Goal: Communication & Community: Share content

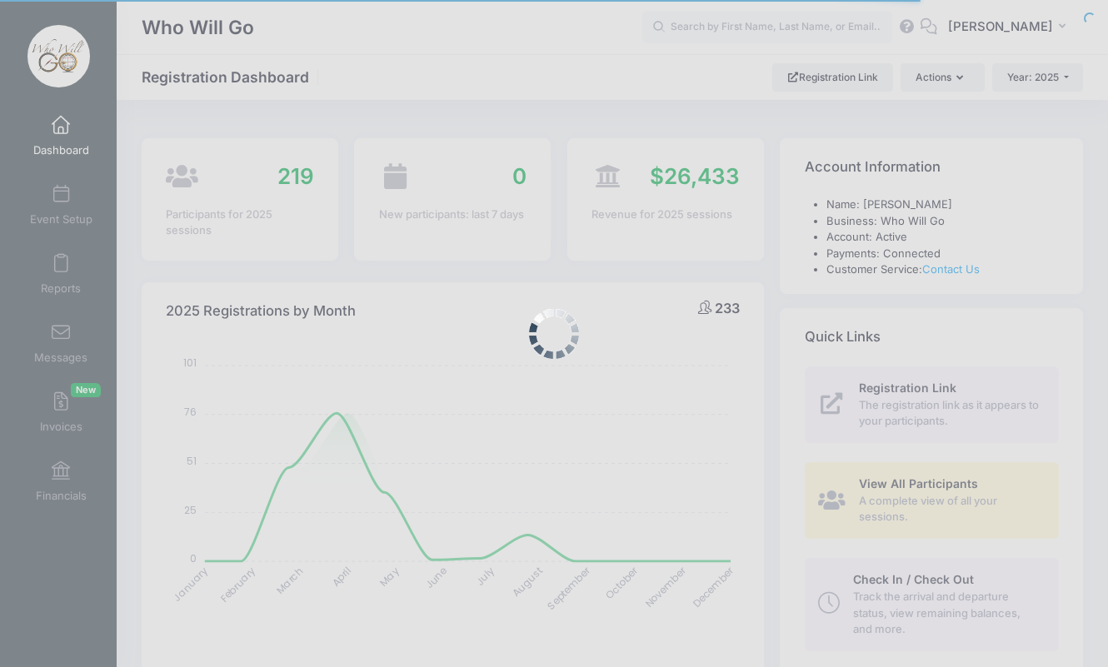
select select
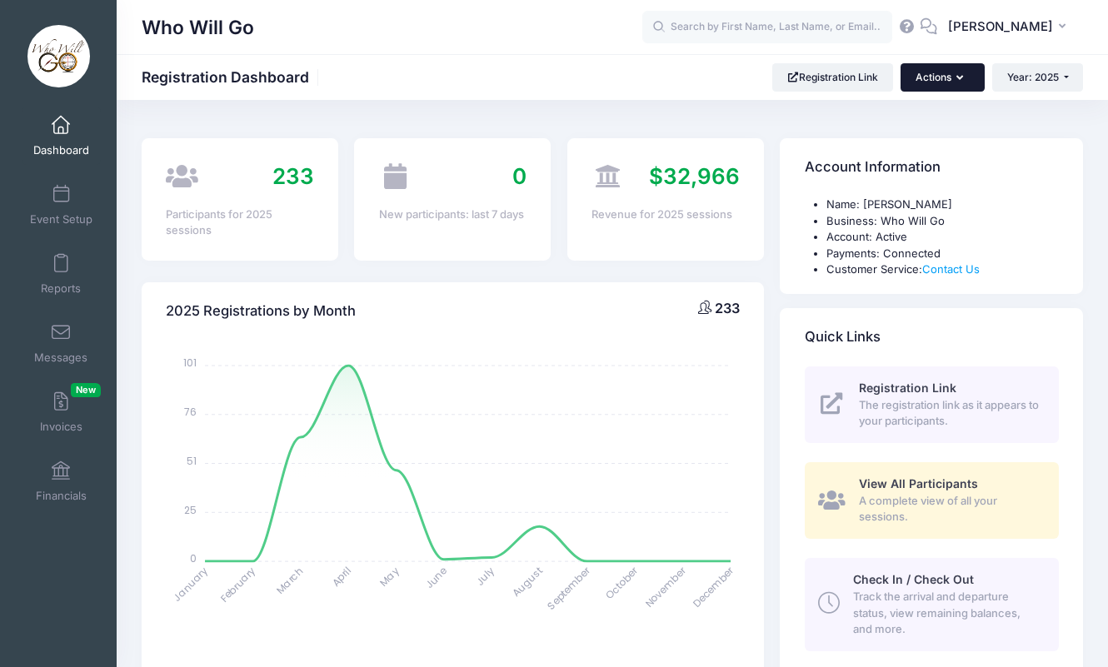
click at [947, 77] on button "Actions" at bounding box center [942, 77] width 83 height 28
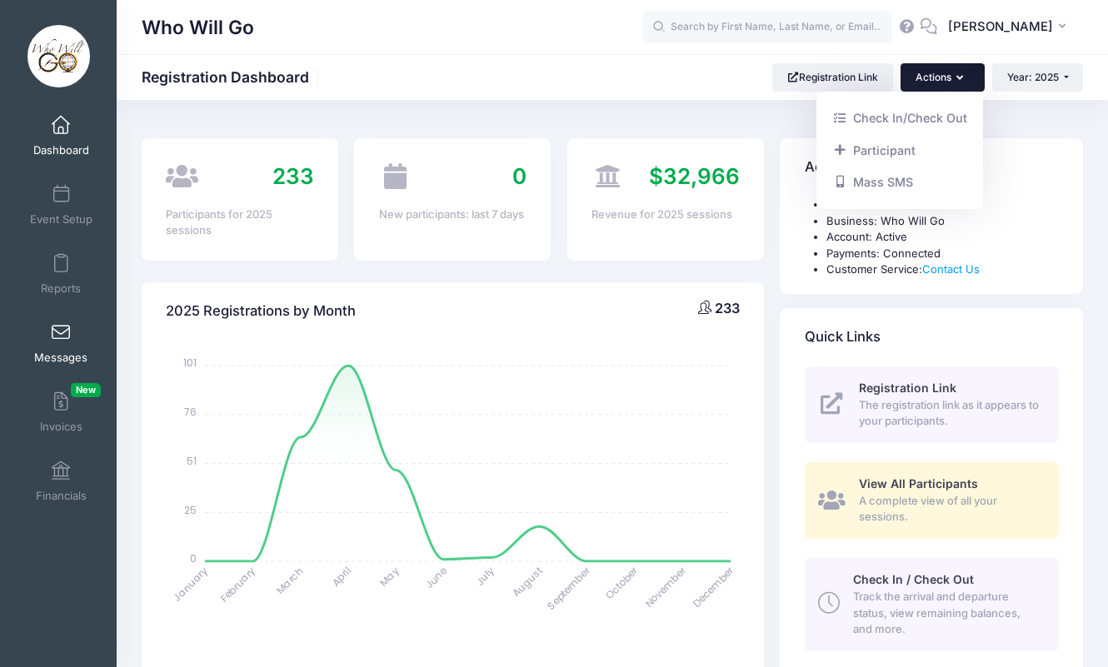
click at [59, 346] on link "Messages" at bounding box center [61, 343] width 79 height 58
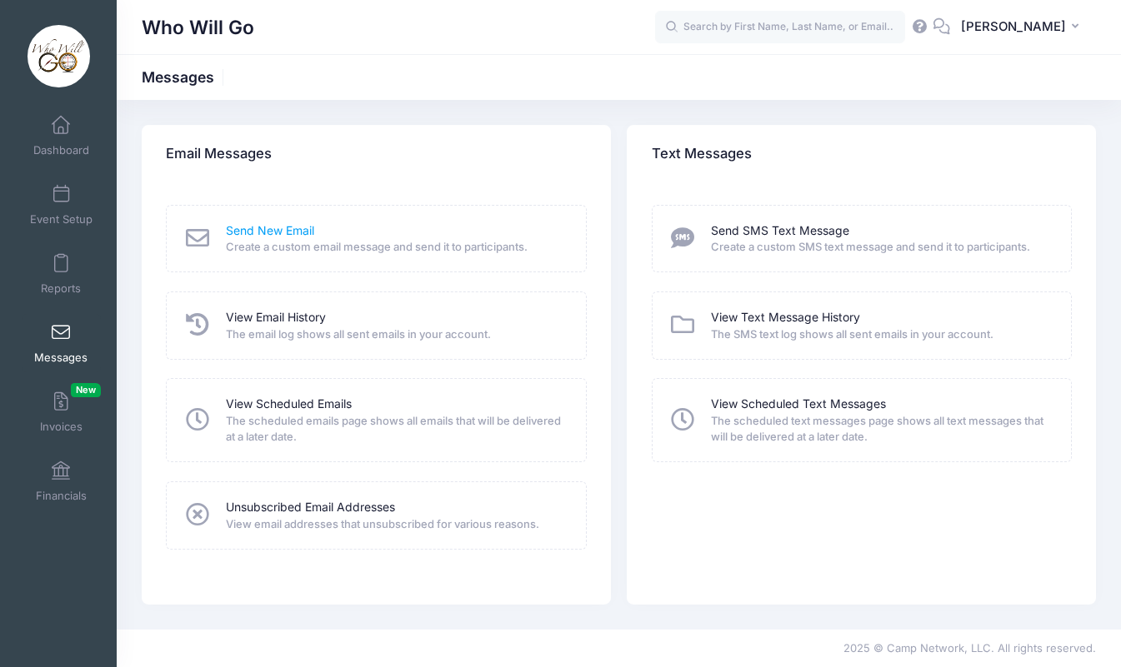
click at [250, 230] on link "Send New Email" at bounding box center [270, 230] width 88 height 17
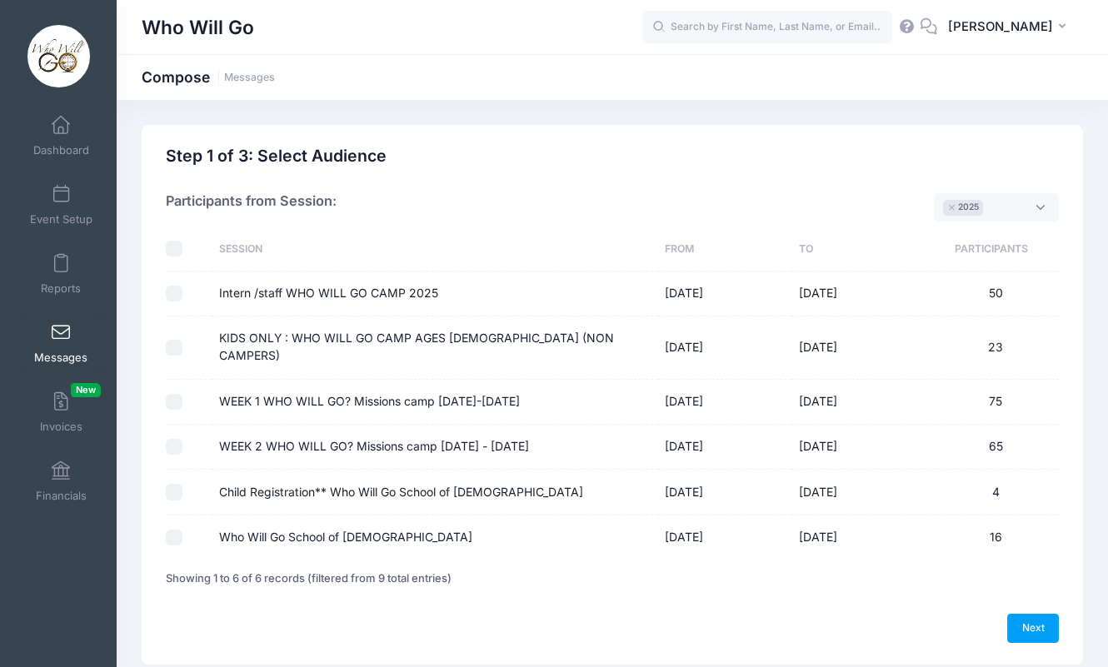
click at [172, 292] on input "Intern /staff WHO WILL GO CAMP 2025" at bounding box center [174, 294] width 17 height 17
checkbox input "true"
click at [174, 340] on input "KIDS ONLY : WHO WILL GO CAMP AGES 1-12 (NON CAMPERS)" at bounding box center [174, 348] width 17 height 17
checkbox input "true"
click at [168, 394] on input "WEEK 1 WHO WILL GO? Missions camp MAY 26TH-31ST 2025" at bounding box center [174, 402] width 17 height 17
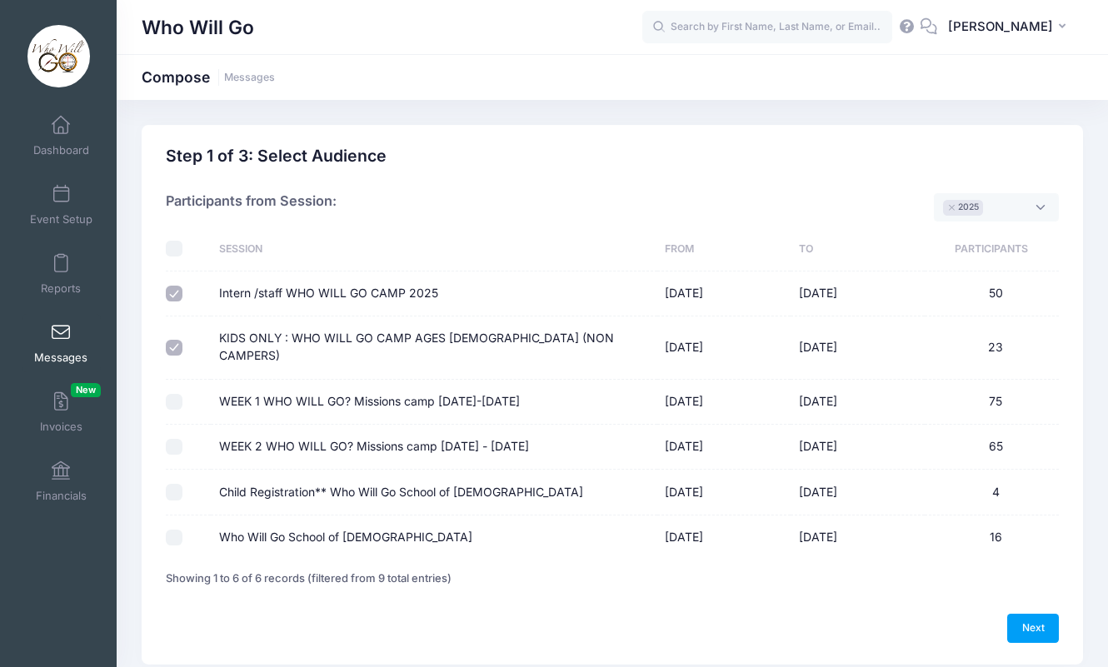
checkbox input "true"
click at [172, 439] on input "WEEK 2 WHO WILL GO? Missions camp JUNE 2ND - 7TH 2025" at bounding box center [174, 447] width 17 height 17
checkbox input "true"
click at [1039, 614] on link "Next" at bounding box center [1033, 628] width 52 height 28
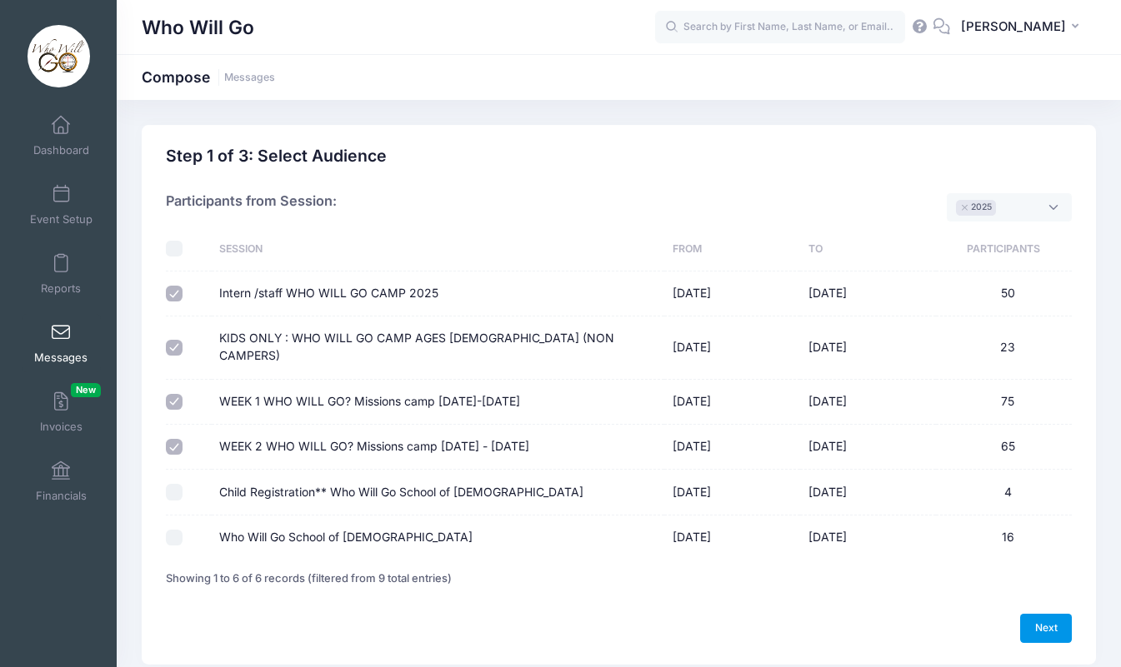
select select "50"
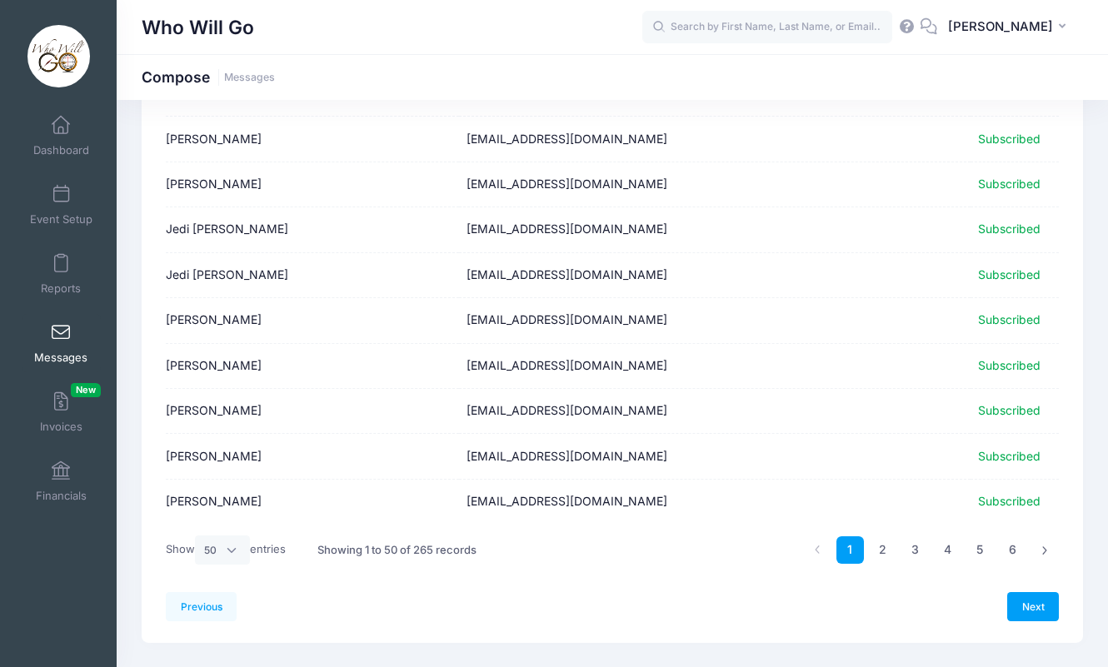
scroll to position [1991, 0]
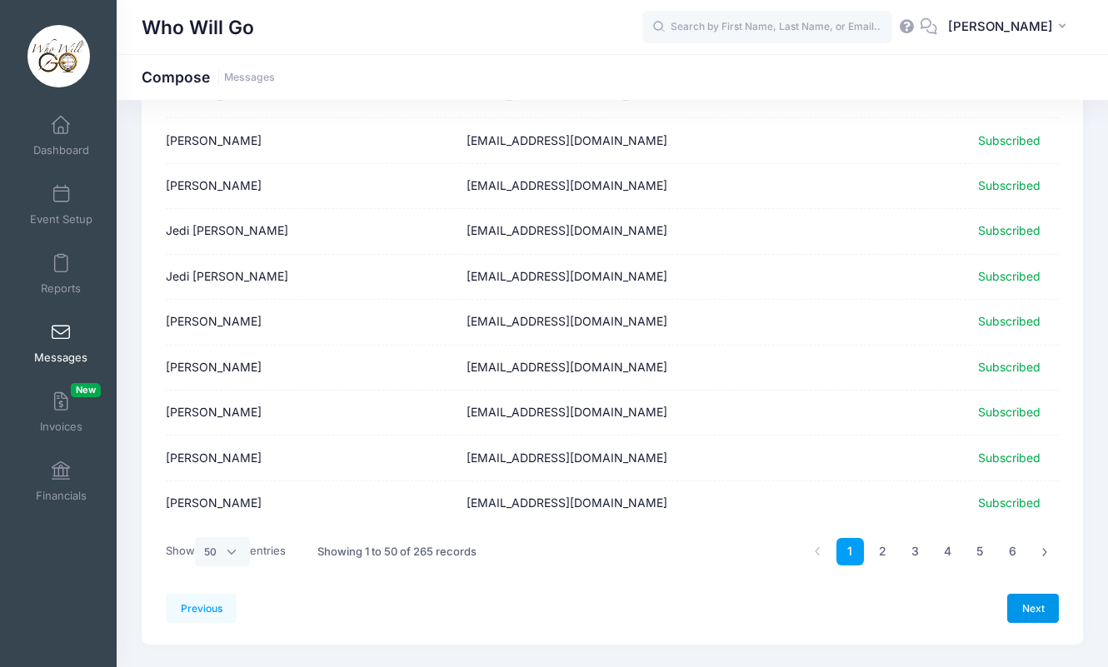
click at [1042, 594] on link "Next" at bounding box center [1033, 608] width 52 height 28
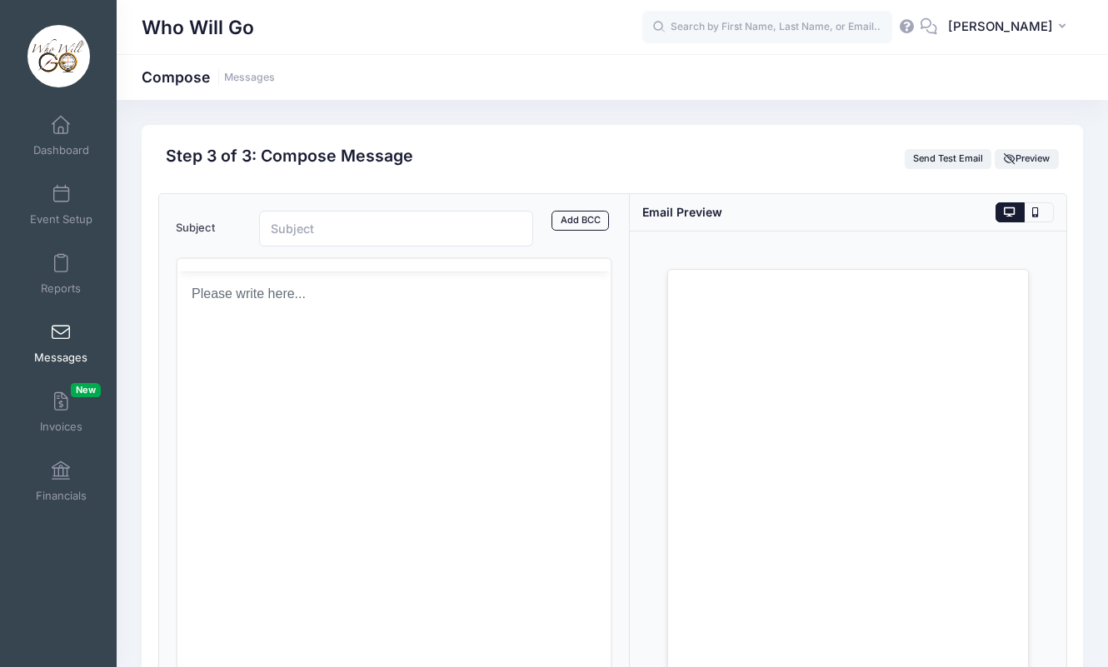
scroll to position [0, 0]
click at [425, 377] on html at bounding box center [393, 354] width 433 height 45
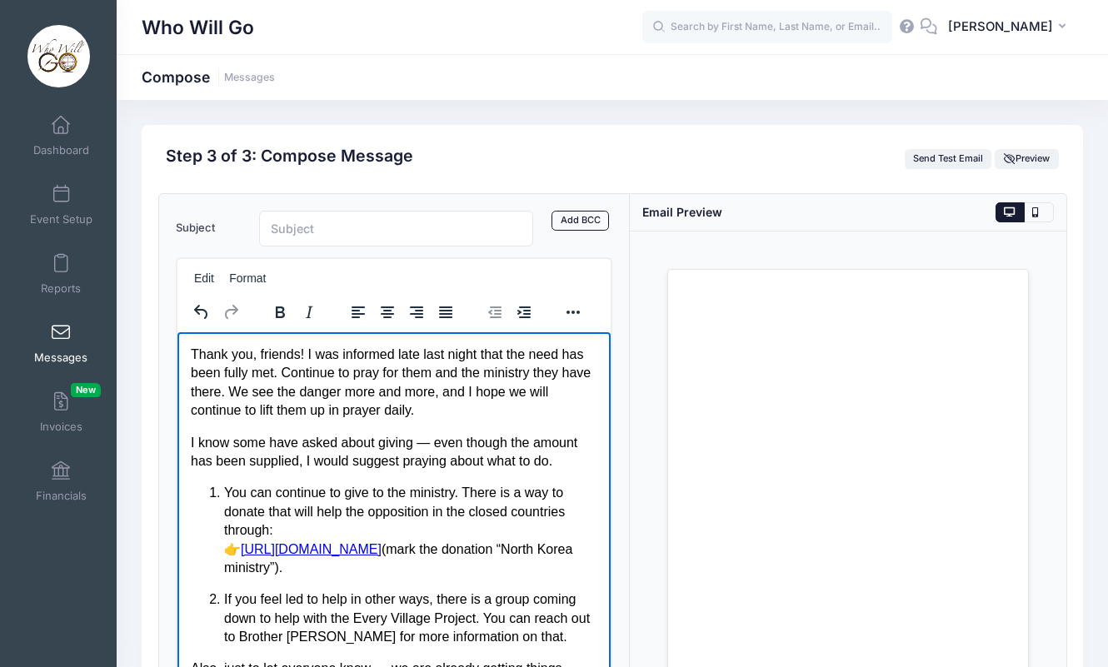
scroll to position [194, 0]
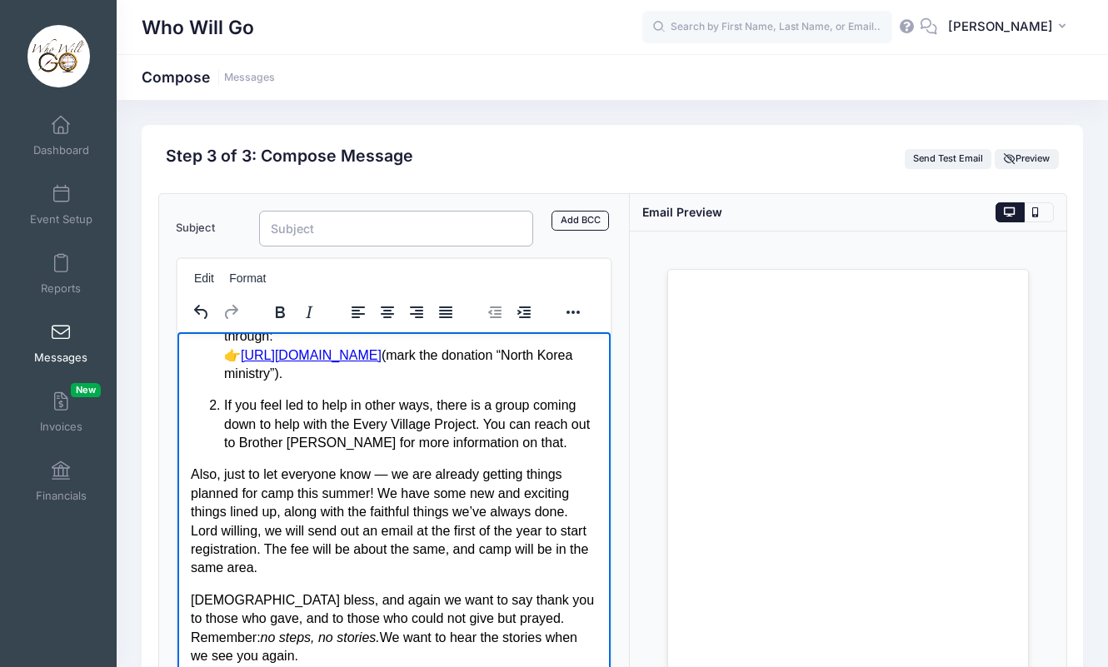
click at [287, 227] on input "Subject" at bounding box center [396, 229] width 274 height 36
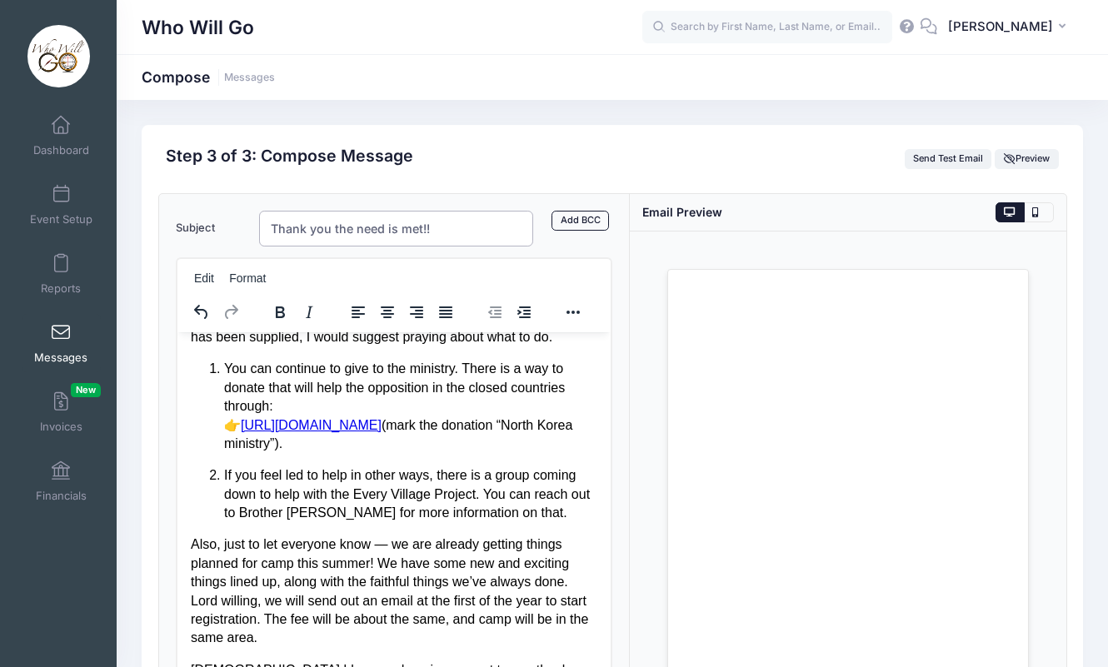
scroll to position [122, 0]
type input "Thank you the need is met!!"
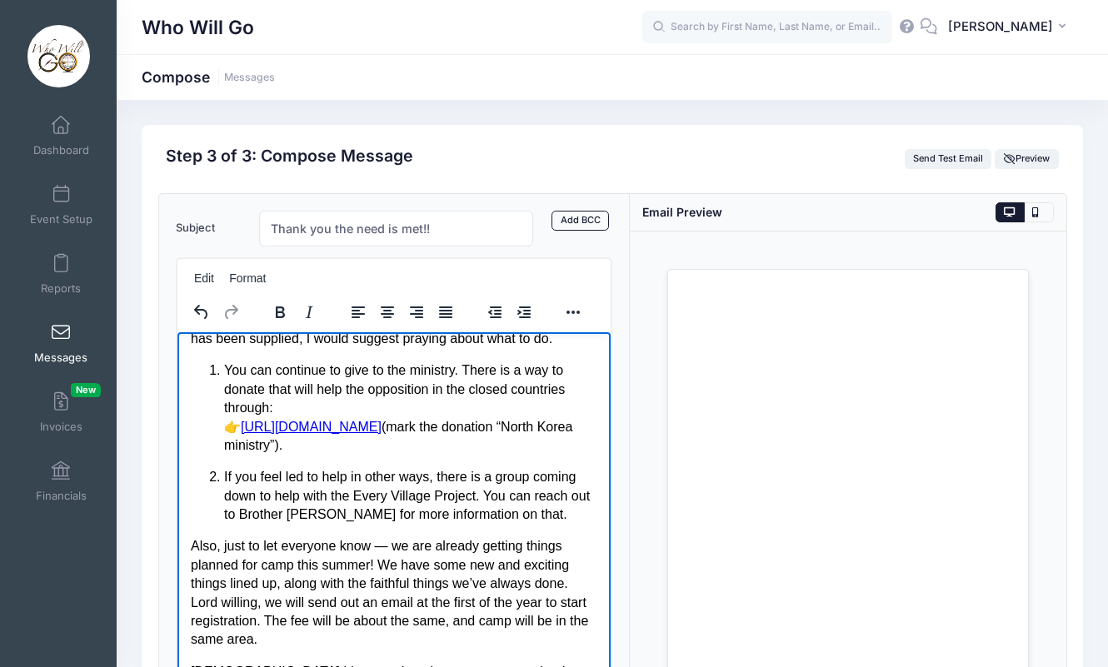
click at [240, 422] on p "You can continue to give to the ministry. There is a way to donate that will he…" at bounding box center [409, 407] width 373 height 93
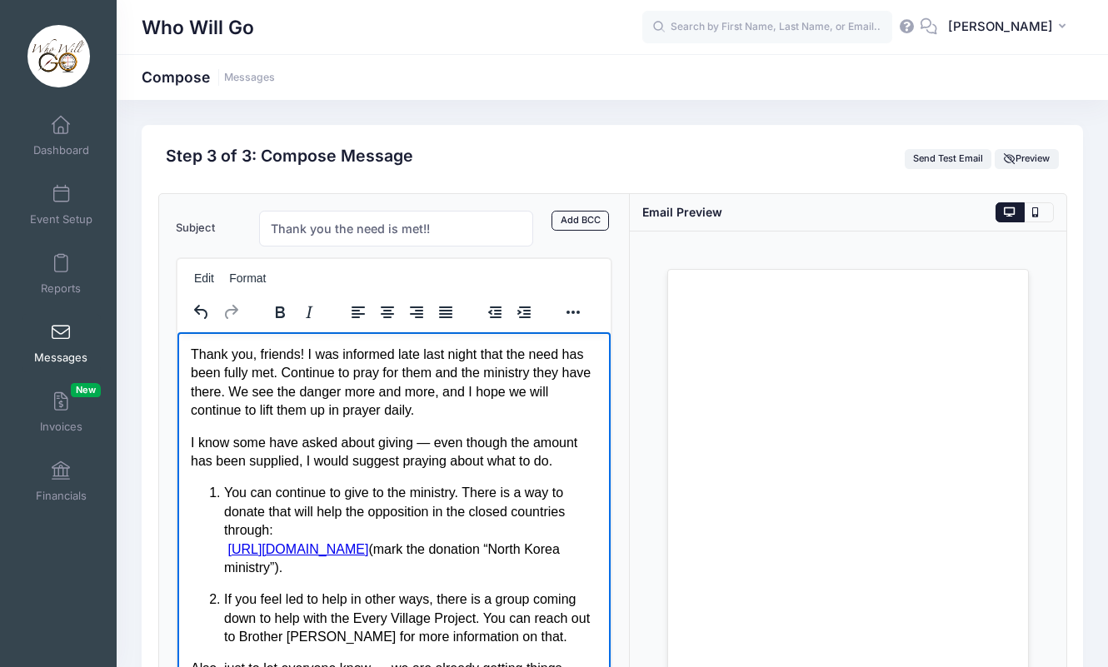
scroll to position [0, 0]
click at [427, 442] on p "I know some have asked about giving — even though the amount has been supplied,…" at bounding box center [393, 451] width 407 height 37
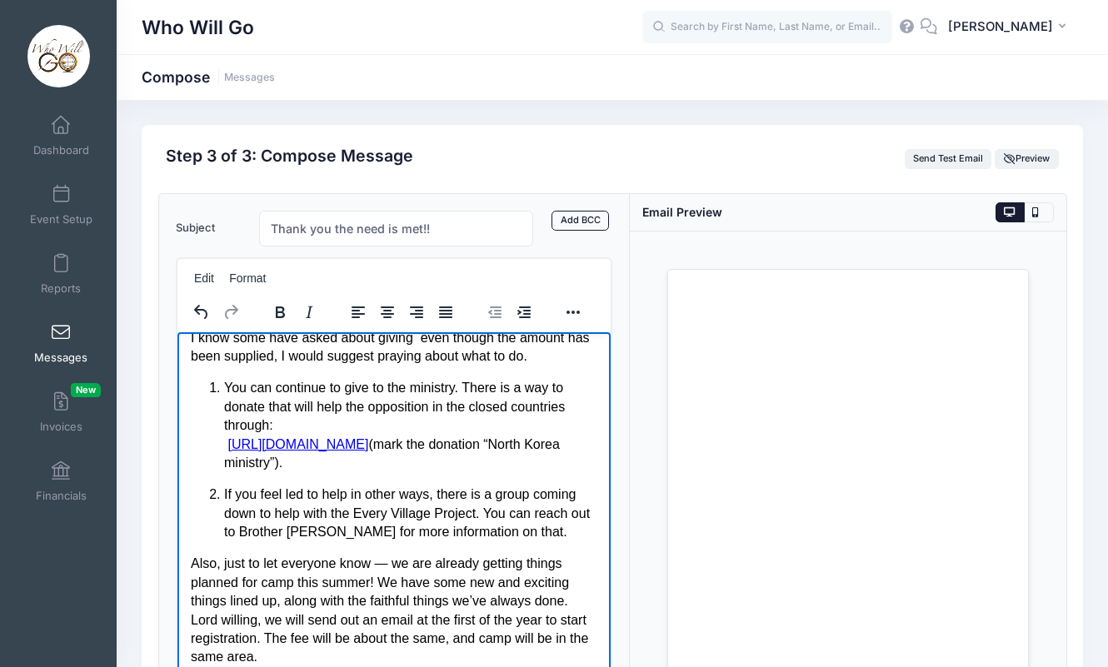
scroll to position [107, 0]
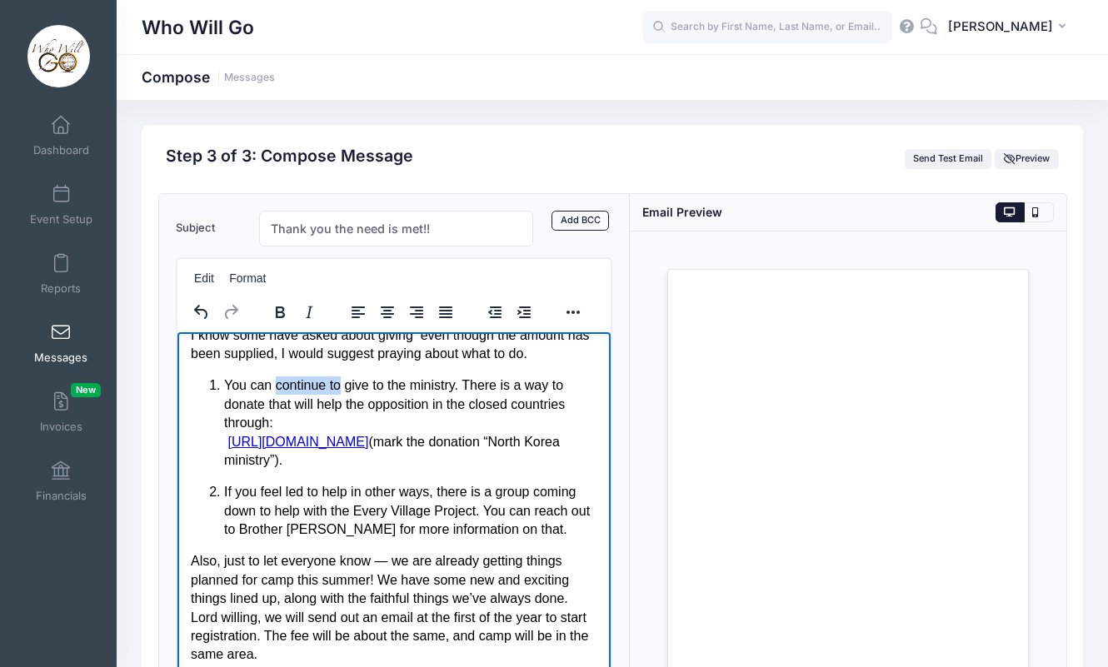
drag, startPoint x: 277, startPoint y: 387, endPoint x: 342, endPoint y: 385, distance: 65.9
click at [342, 385] on p "You can continue to give to the ministry. There is a way to donate that will he…" at bounding box center [409, 422] width 373 height 93
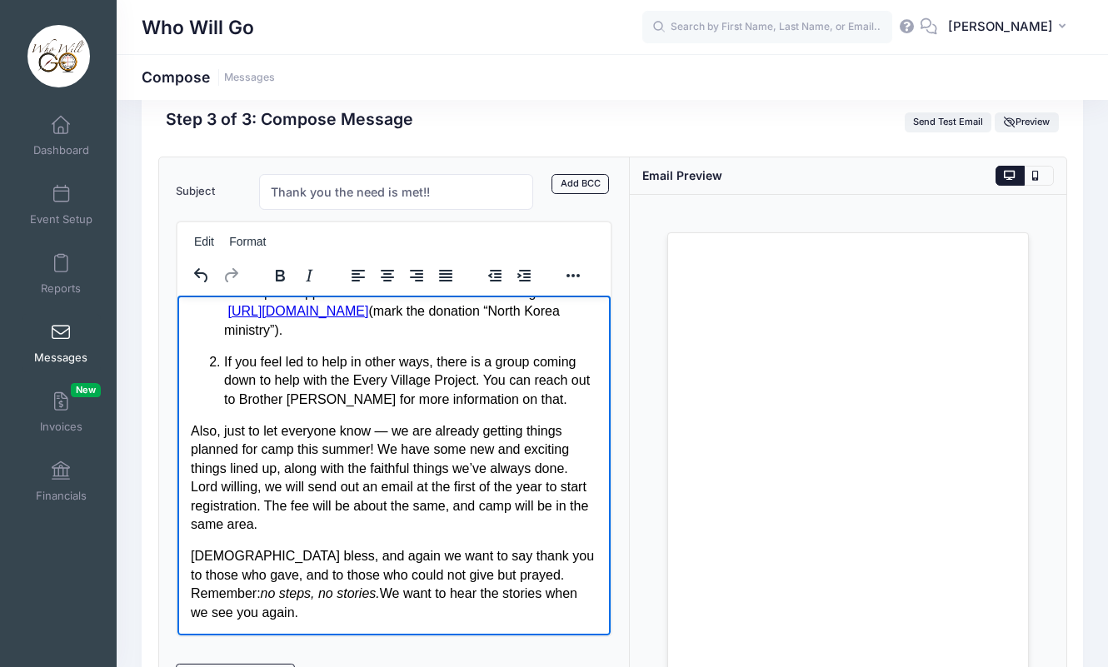
scroll to position [52, 0]
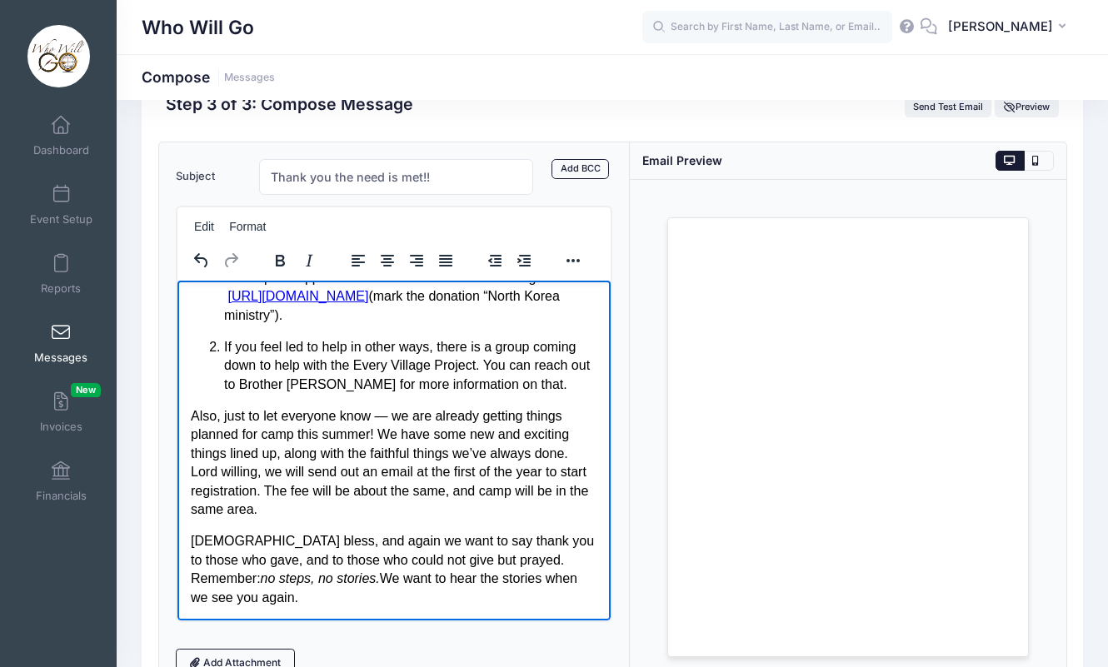
click at [387, 415] on p "Also, just to let everyone know — we are already getting things planned for cam…" at bounding box center [393, 463] width 407 height 112
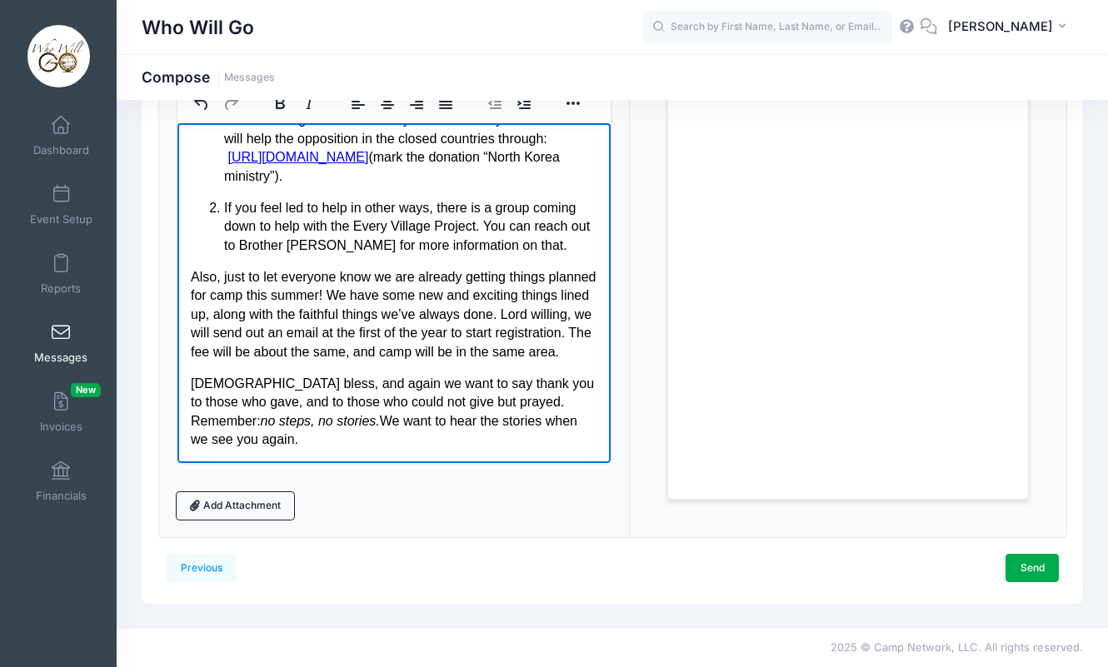
scroll to position [208, 0]
click at [285, 440] on p "God bless, and again we want to say thank you to those who gave, and to those w…" at bounding box center [393, 412] width 407 height 75
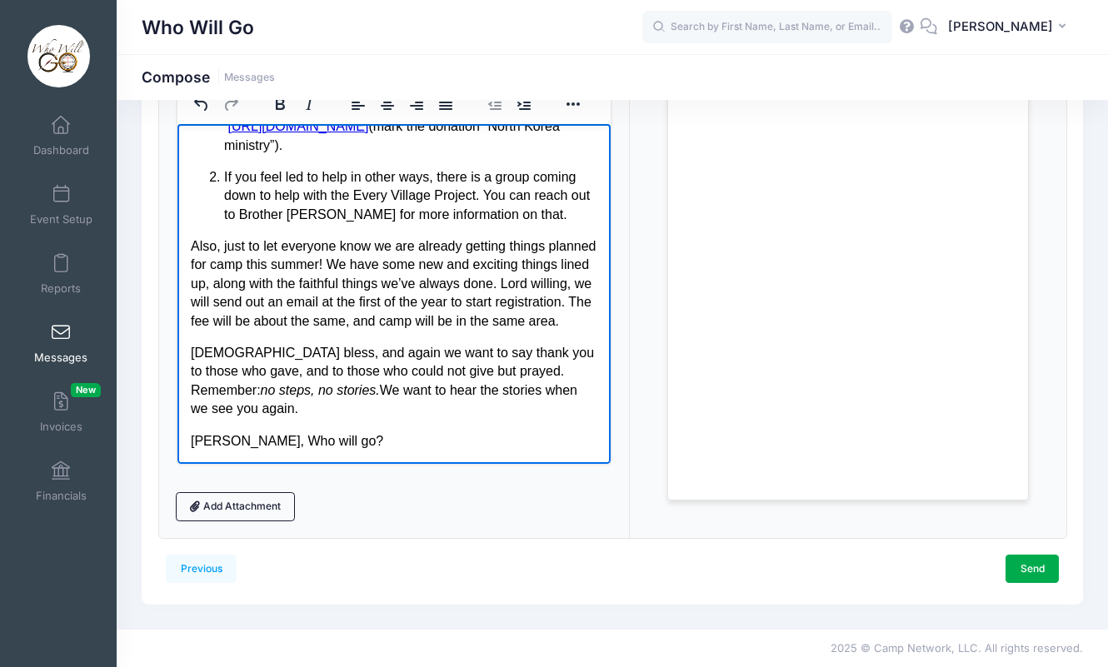
click at [285, 446] on p "David Ballinger, Who will go?" at bounding box center [393, 441] width 407 height 18
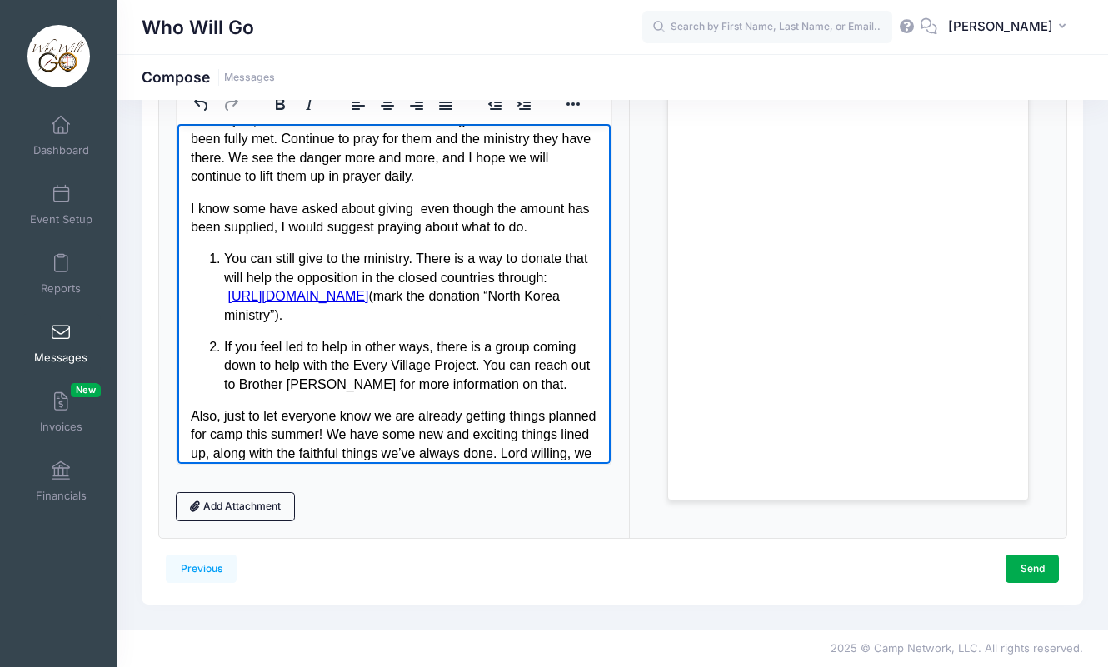
scroll to position [0, 0]
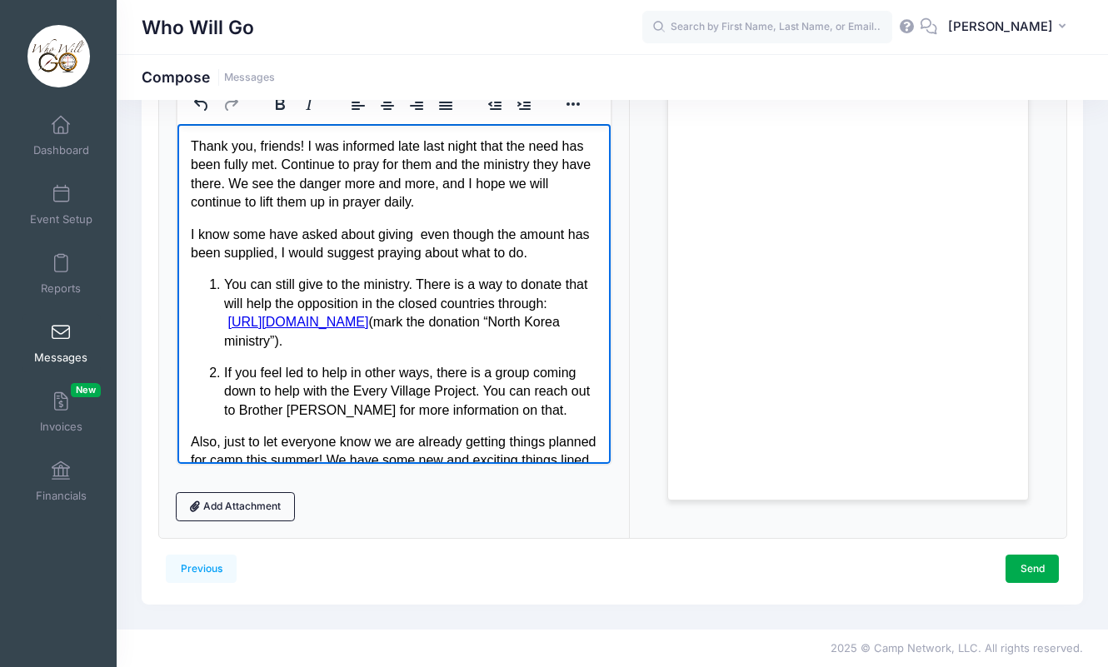
drag, startPoint x: 295, startPoint y: 442, endPoint x: 3, endPoint y: 108, distance: 442.9
click at [177, 123] on html "Thank you, friends! I was informed late last night that the need has been fully…" at bounding box center [393, 406] width 433 height 567
click at [515, 492] on div "Add Attachment" at bounding box center [394, 506] width 437 height 28
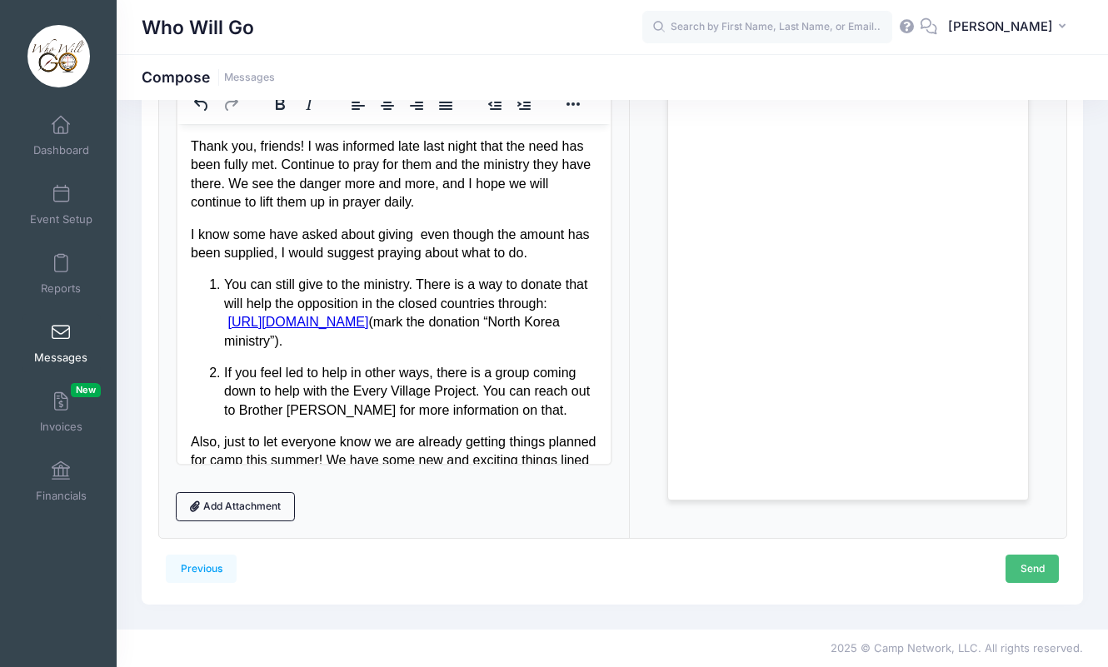
click at [1028, 567] on link "Send" at bounding box center [1032, 569] width 53 height 28
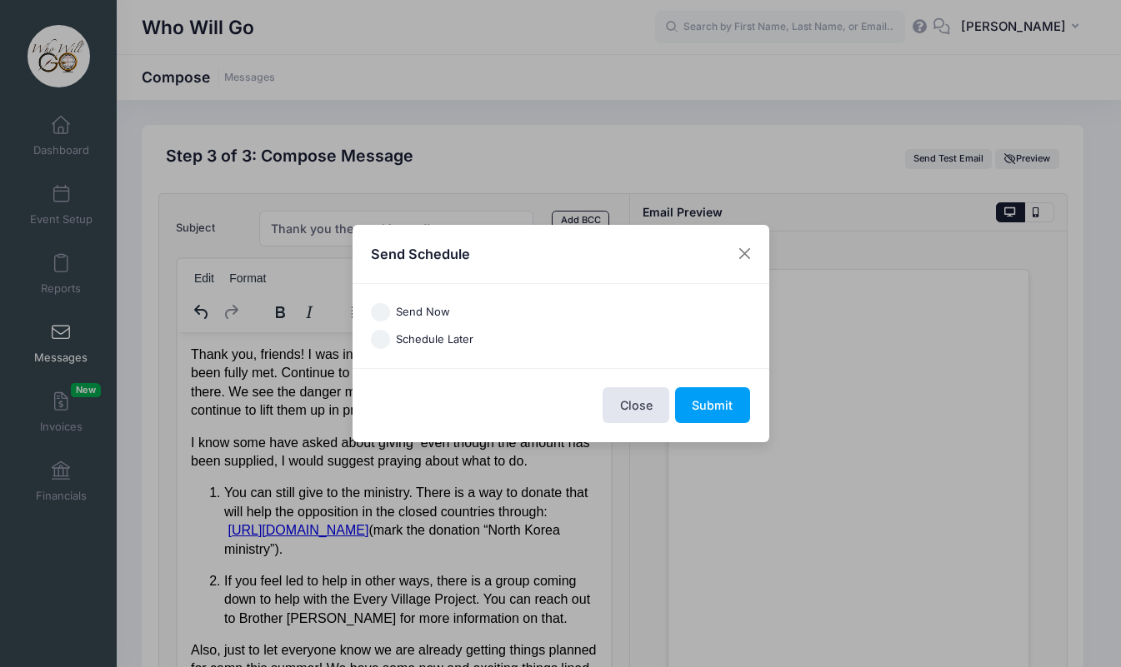
click at [387, 314] on input "Send Now" at bounding box center [380, 312] width 19 height 19
radio input "true"
click at [710, 401] on button "Submit" at bounding box center [712, 405] width 75 height 36
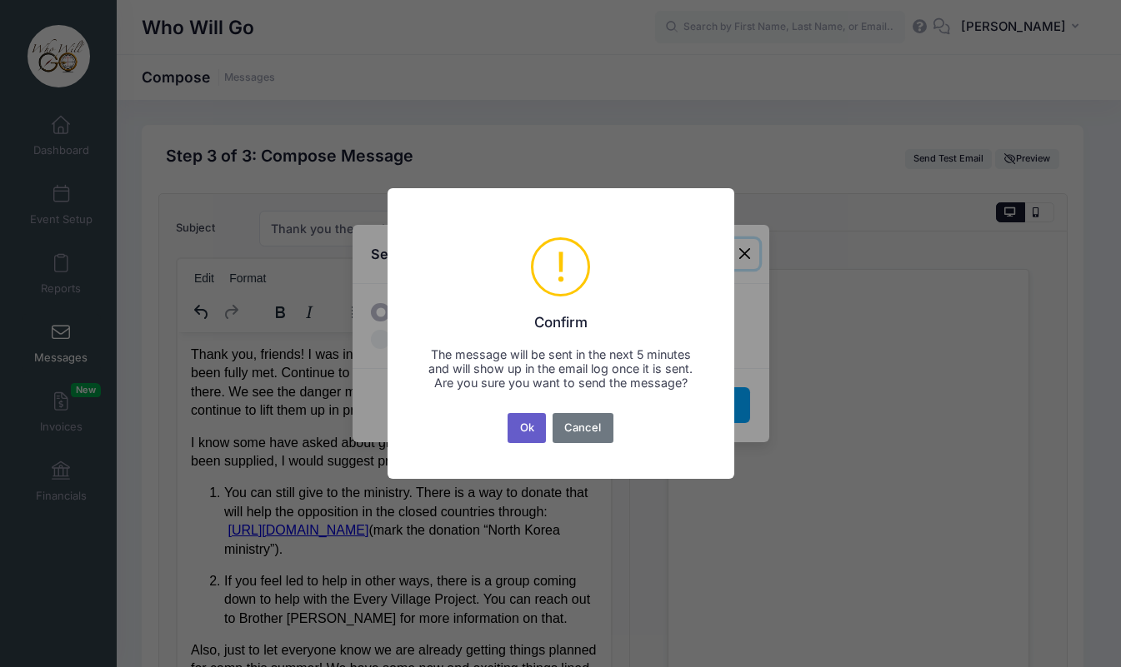
click at [529, 431] on button "Ok" at bounding box center [526, 428] width 38 height 30
